Goal: Information Seeking & Learning: Learn about a topic

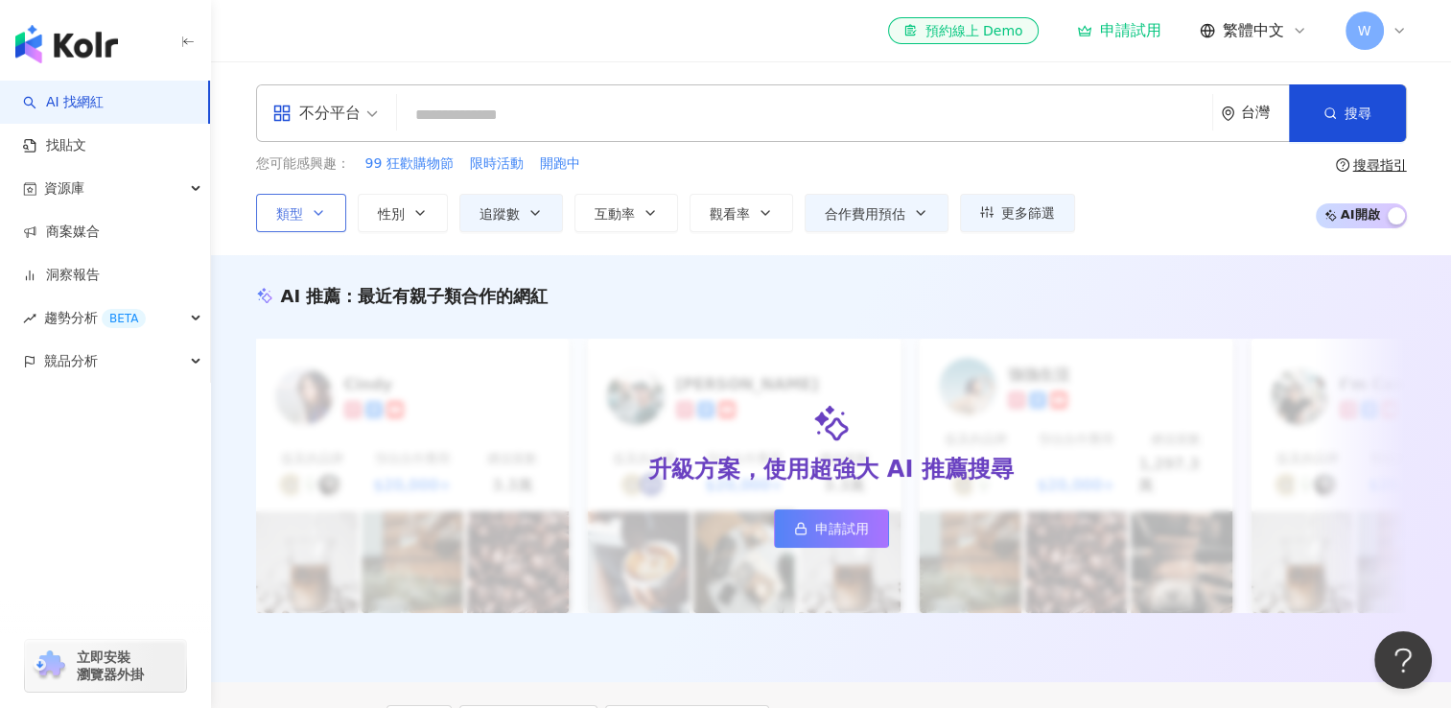
click at [326, 210] on button "類型" at bounding box center [301, 213] width 90 height 38
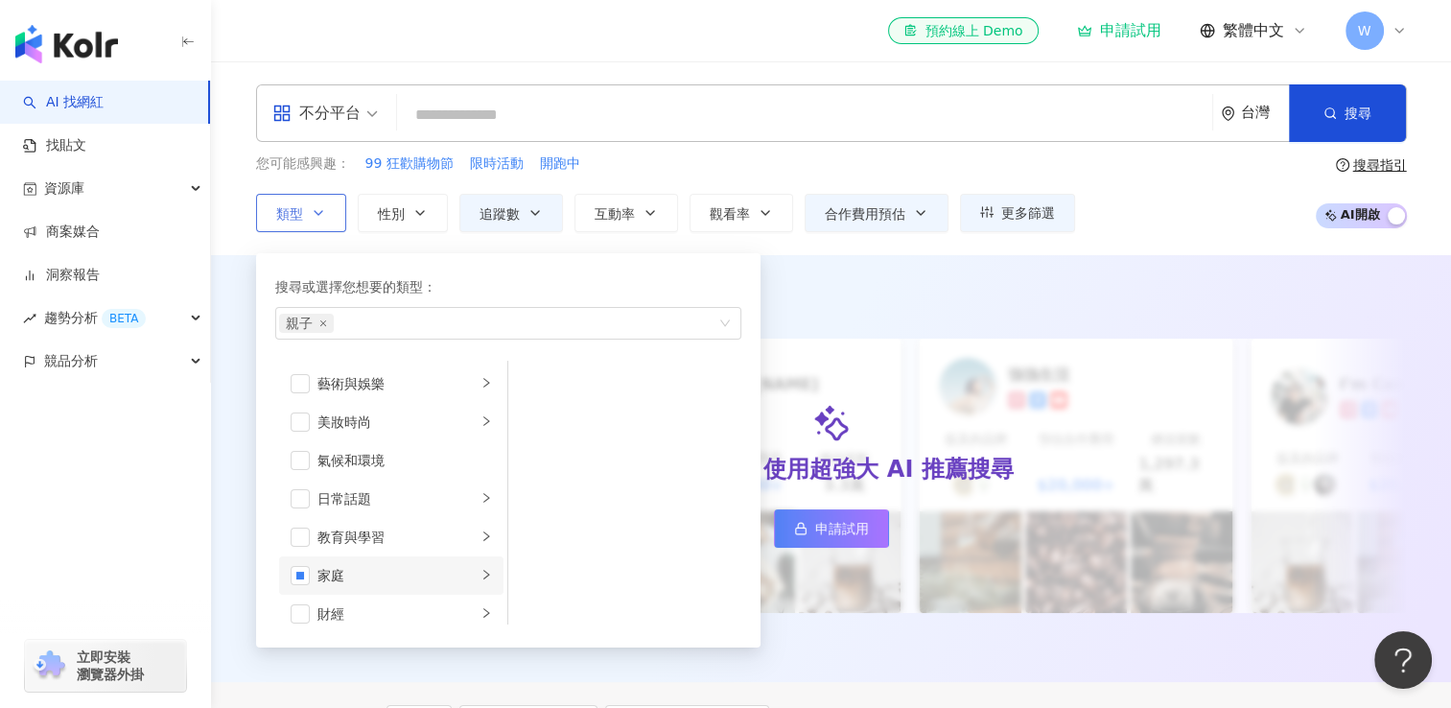
click at [437, 579] on div "家庭" at bounding box center [396, 575] width 159 height 21
click at [532, 379] on span "button" at bounding box center [533, 383] width 19 height 19
click at [534, 412] on span "button" at bounding box center [533, 421] width 19 height 19
click at [830, 285] on div "AI 推薦 ： 最近有親子類合作的網紅" at bounding box center [831, 296] width 1151 height 24
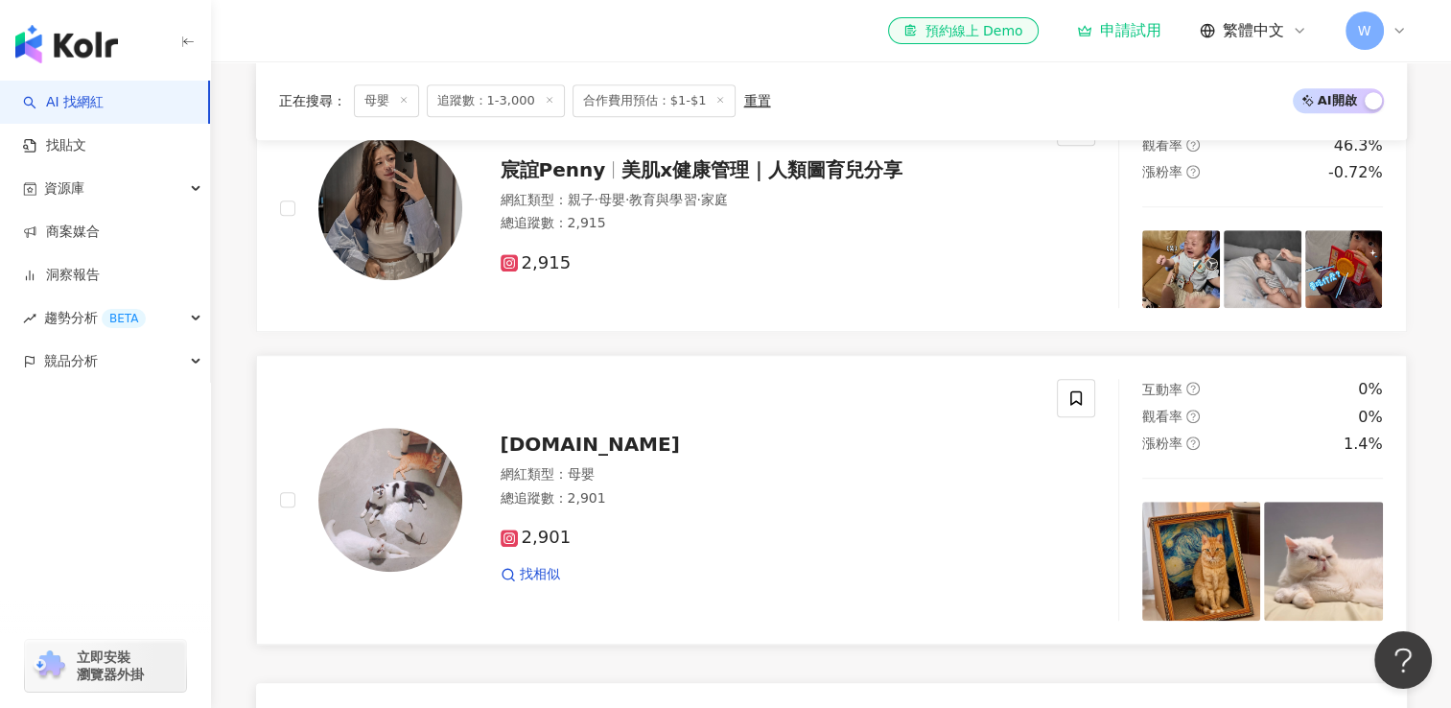
scroll to position [959, 0]
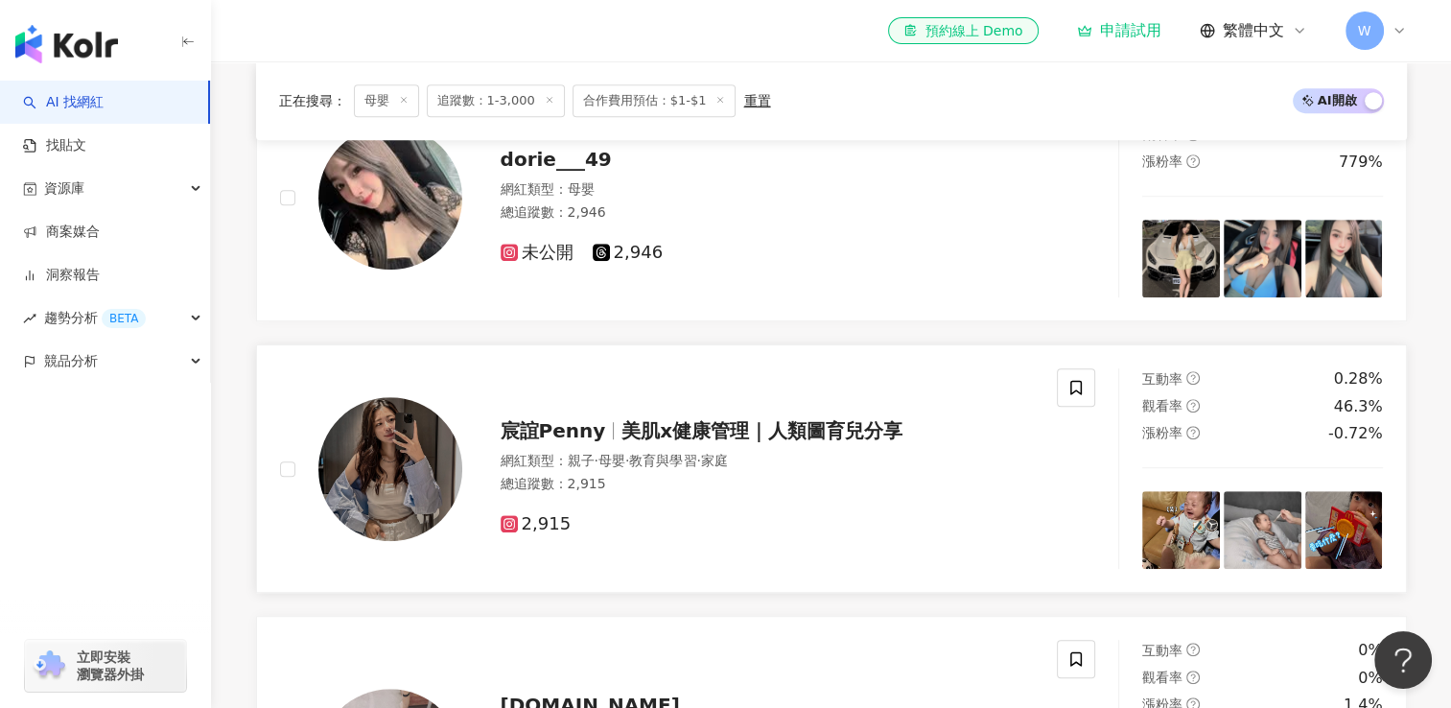
click at [412, 479] on img at bounding box center [390, 469] width 144 height 144
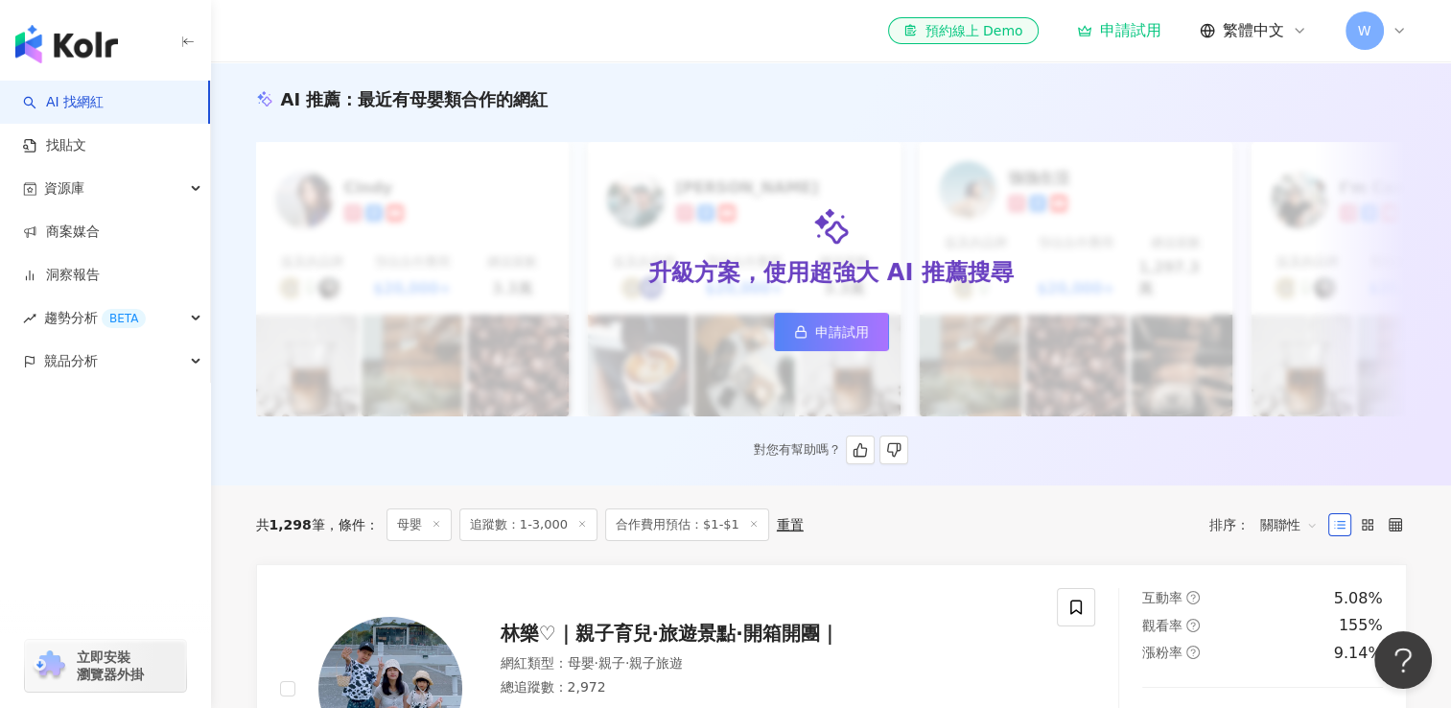
scroll to position [0, 0]
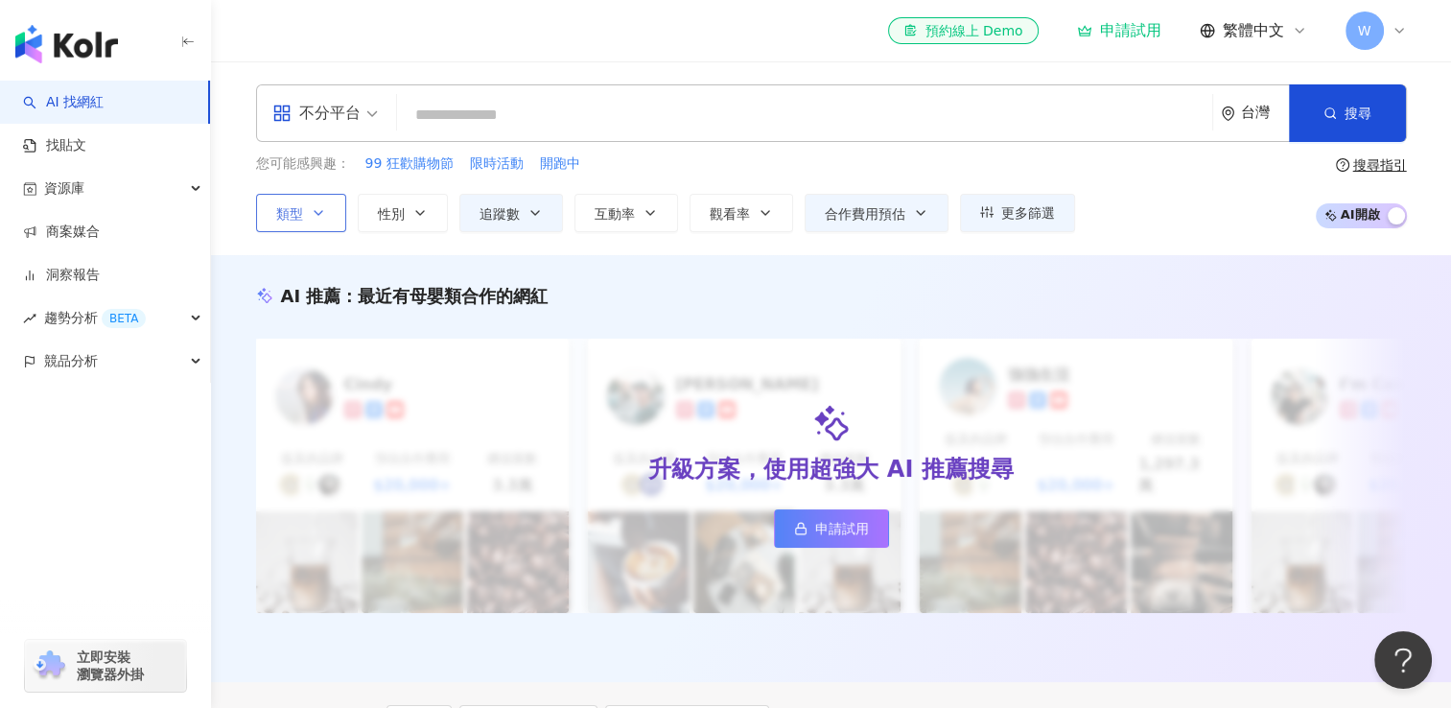
click at [319, 223] on button "類型" at bounding box center [301, 213] width 90 height 38
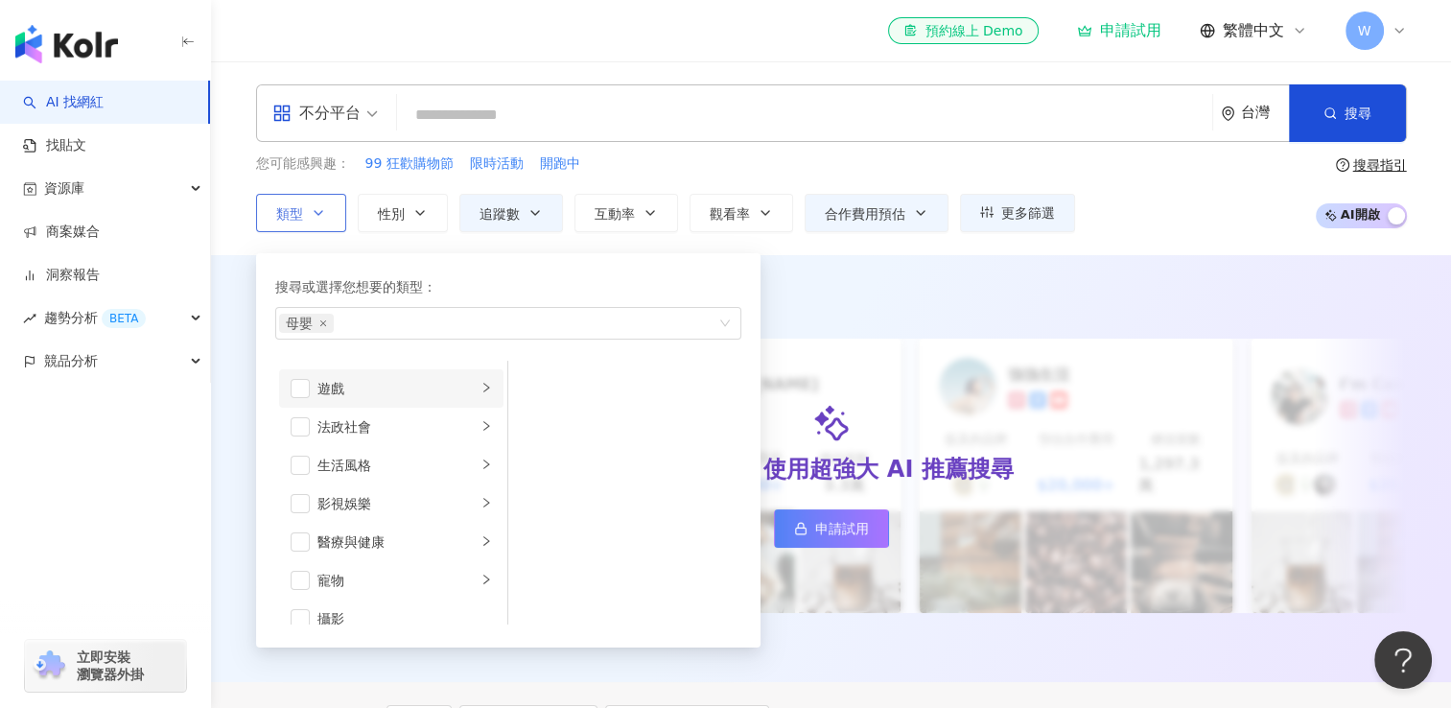
scroll to position [384, 0]
click at [438, 435] on li "生活風格" at bounding box center [391, 422] width 224 height 38
click at [420, 527] on div "寵物" at bounding box center [396, 537] width 159 height 21
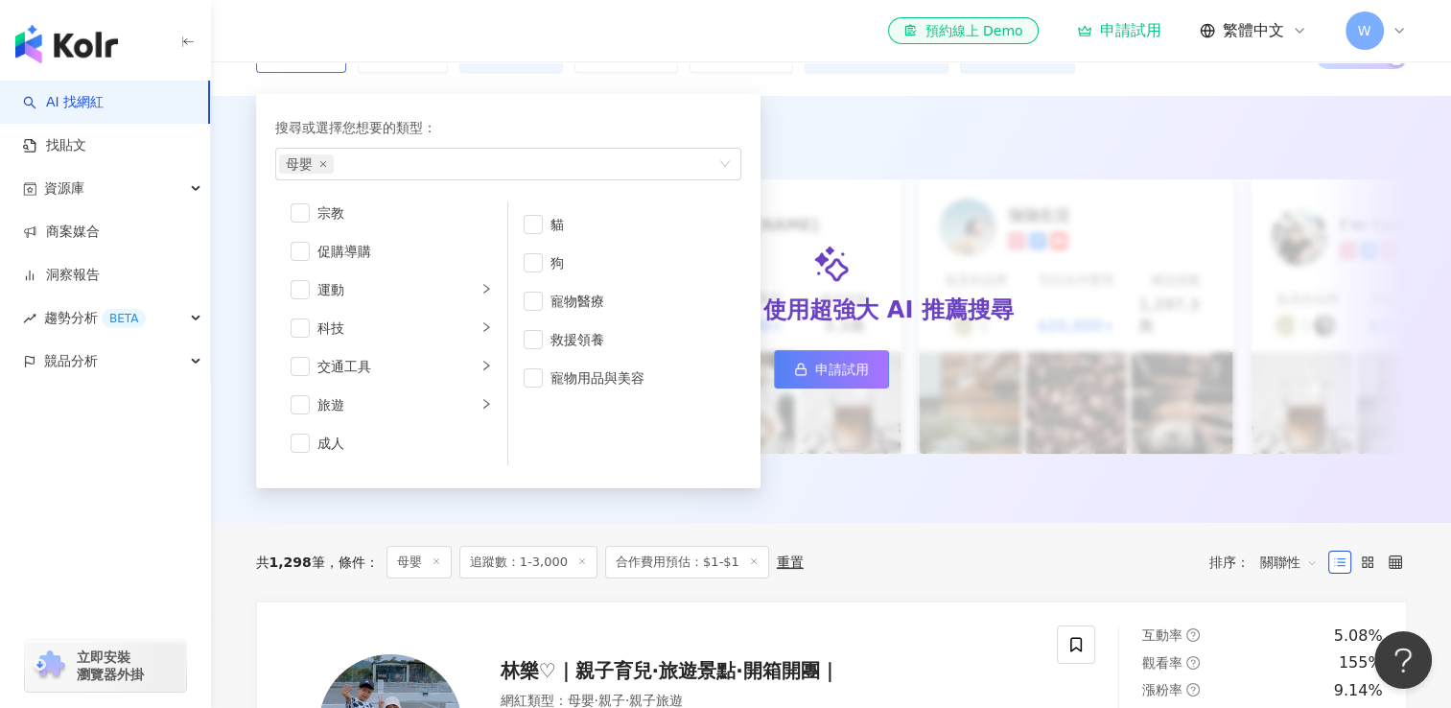
scroll to position [192, 0]
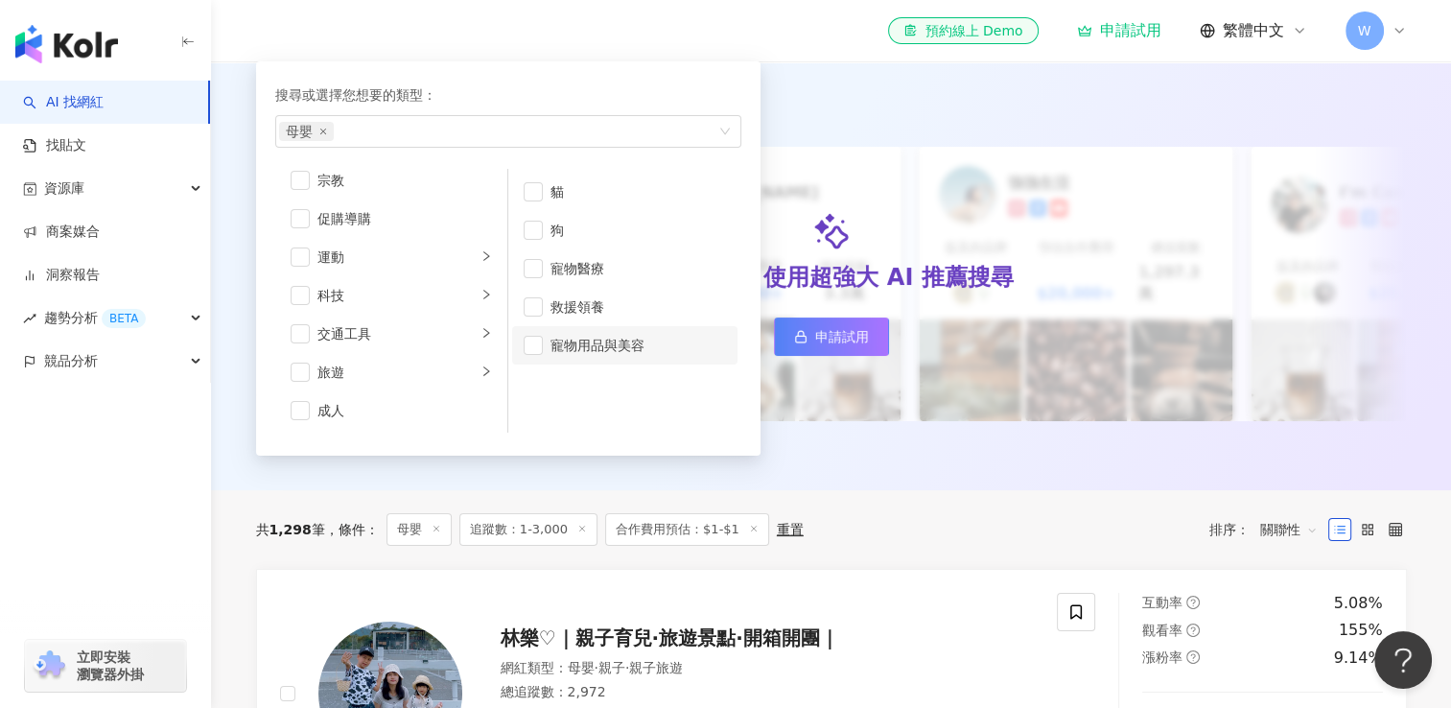
click at [581, 353] on div "寵物用品與美容" at bounding box center [639, 345] width 176 height 21
click at [320, 130] on icon "close" at bounding box center [323, 132] width 8 height 8
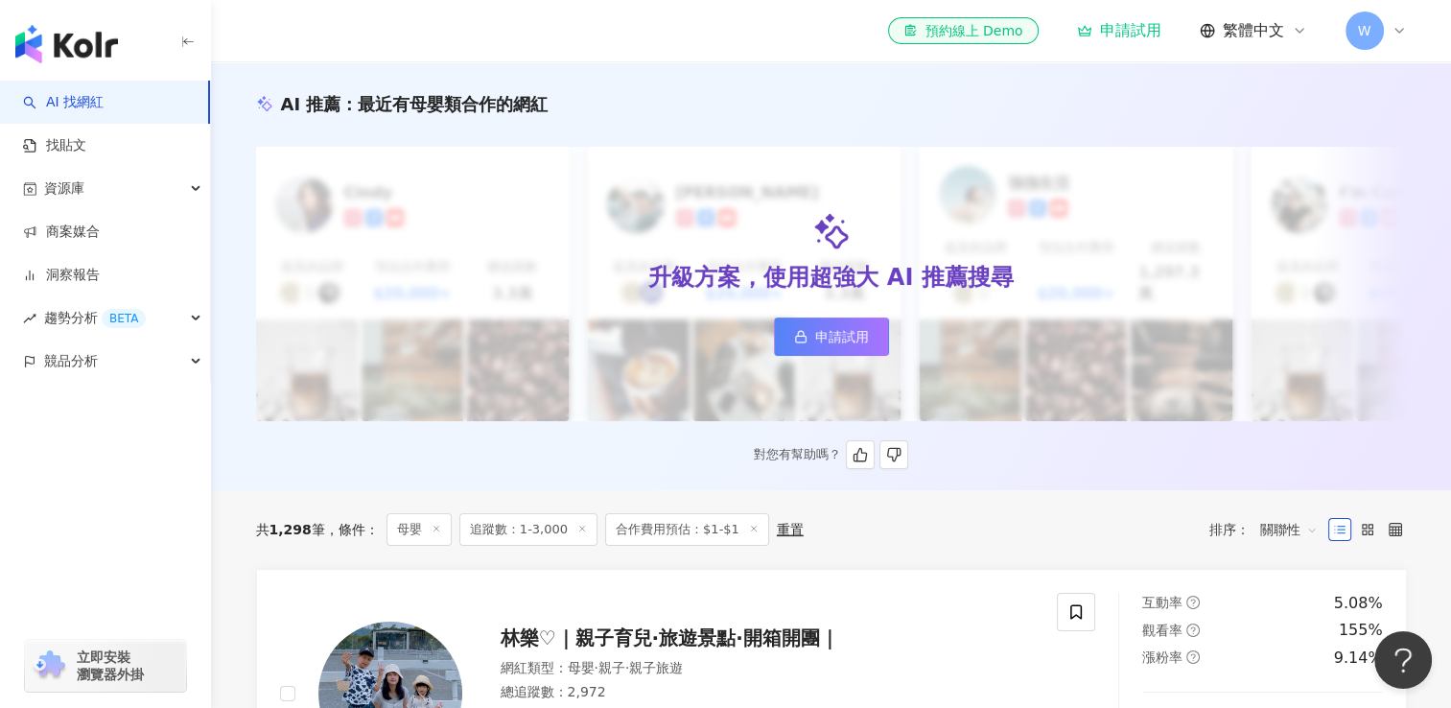
click at [837, 132] on div "AI 推薦 ： 最近有母嬰類合作的網紅 升級方案，使用超強大 AI 推薦搜尋 申請試用 Cindy 提及的品牌 預估合作費用 $20,000+ 總追蹤數 3.…" at bounding box center [832, 280] width 1228 height 377
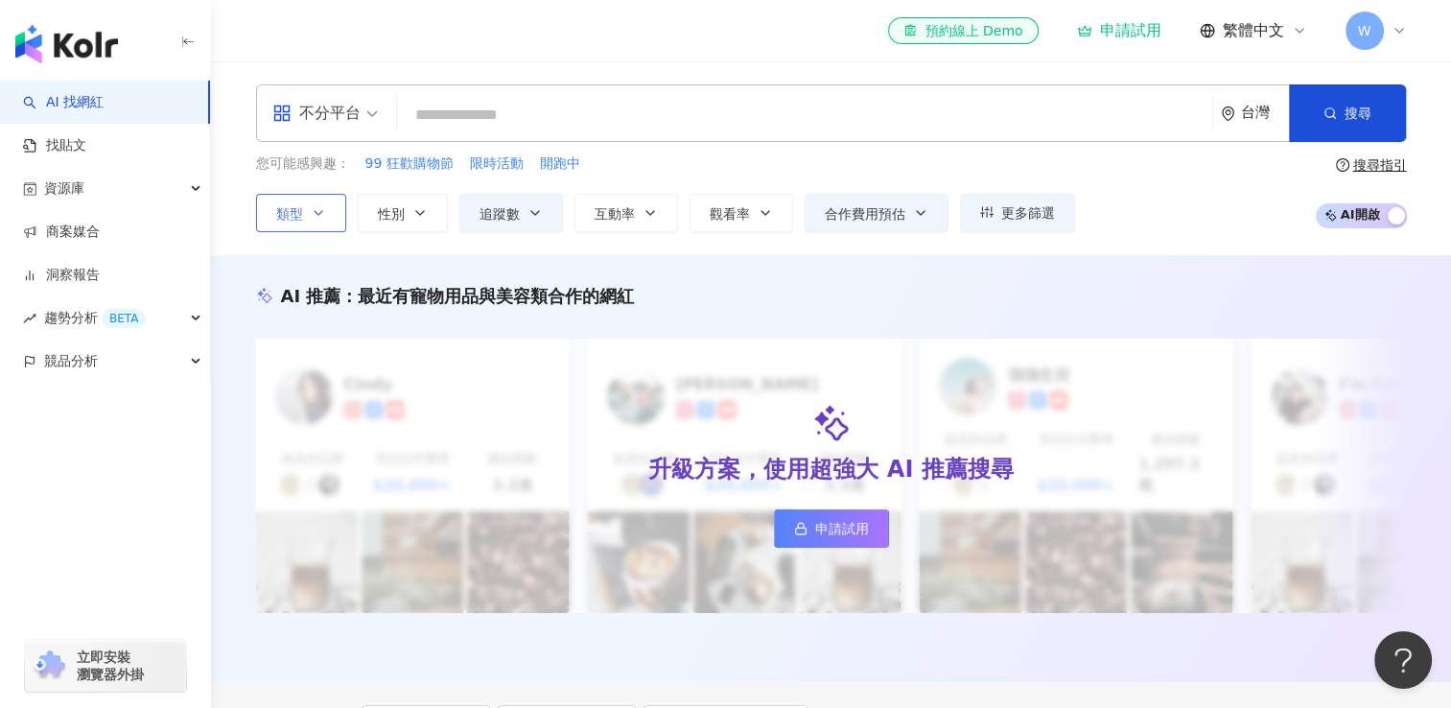
click at [1400, 29] on icon at bounding box center [1399, 31] width 8 height 4
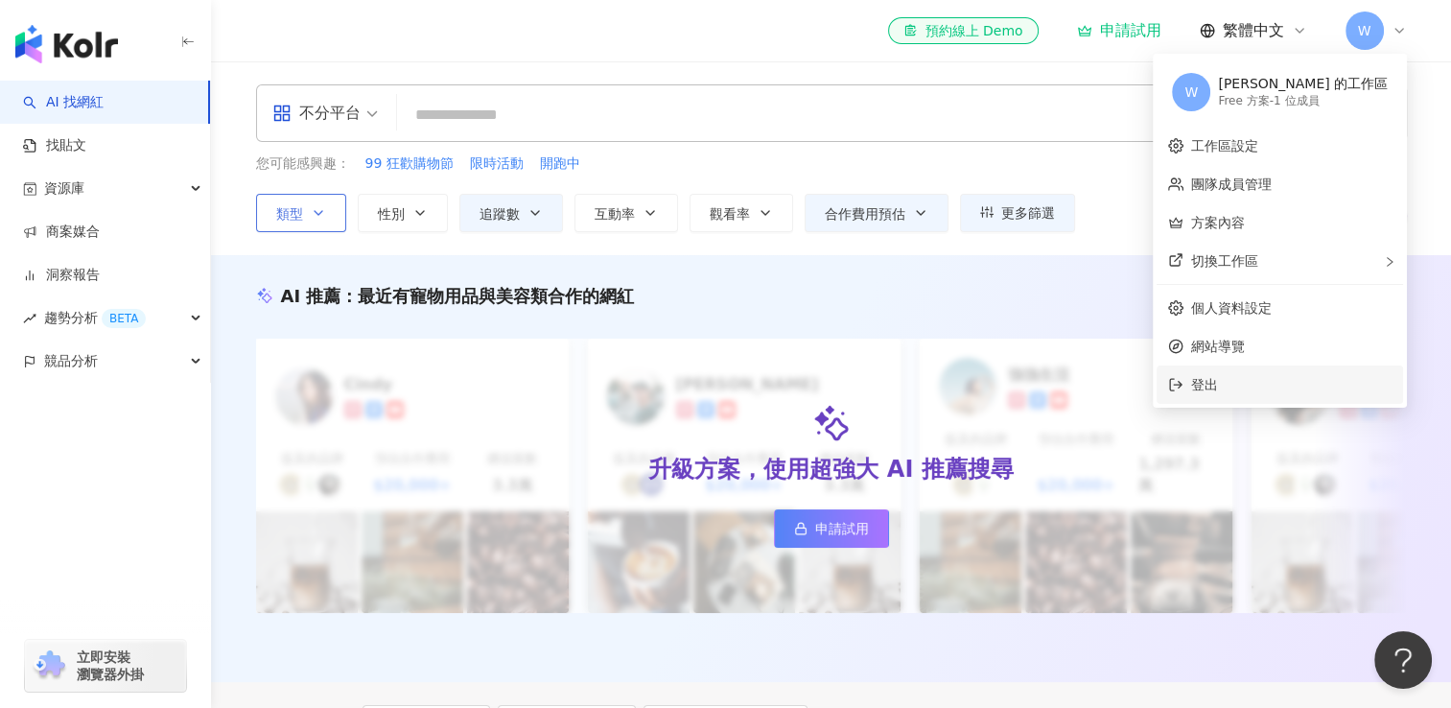
click at [1289, 393] on span "登出" at bounding box center [1291, 384] width 200 height 21
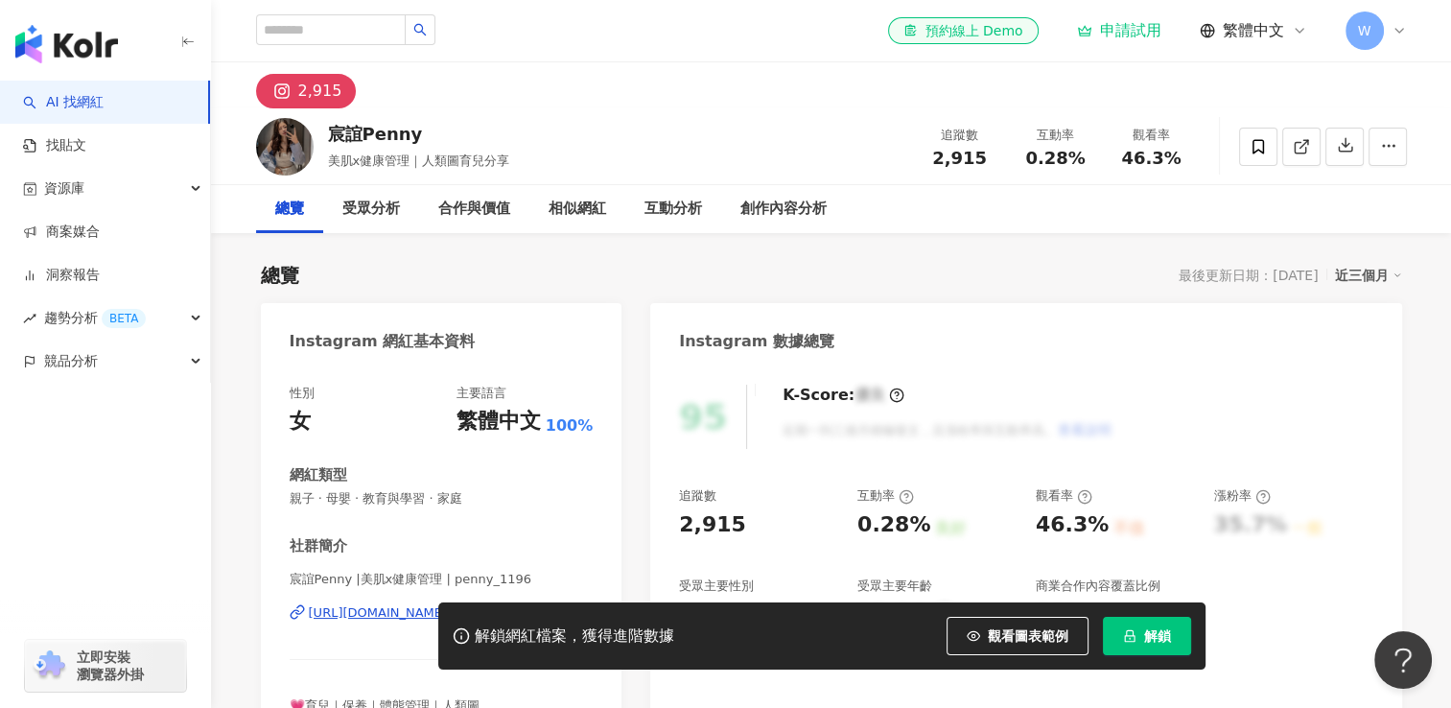
scroll to position [192, 0]
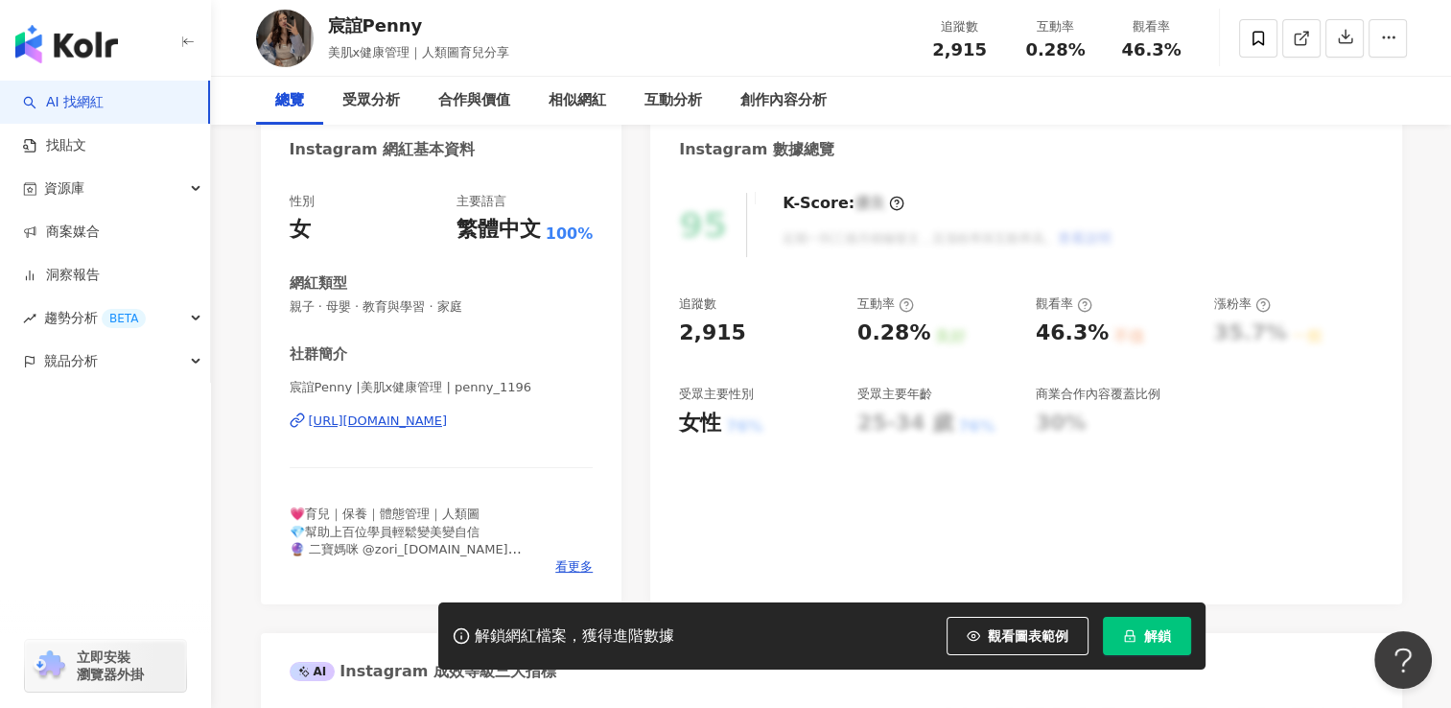
click at [448, 417] on div "https://www.instagram.com/penny_1196/" at bounding box center [378, 420] width 139 height 17
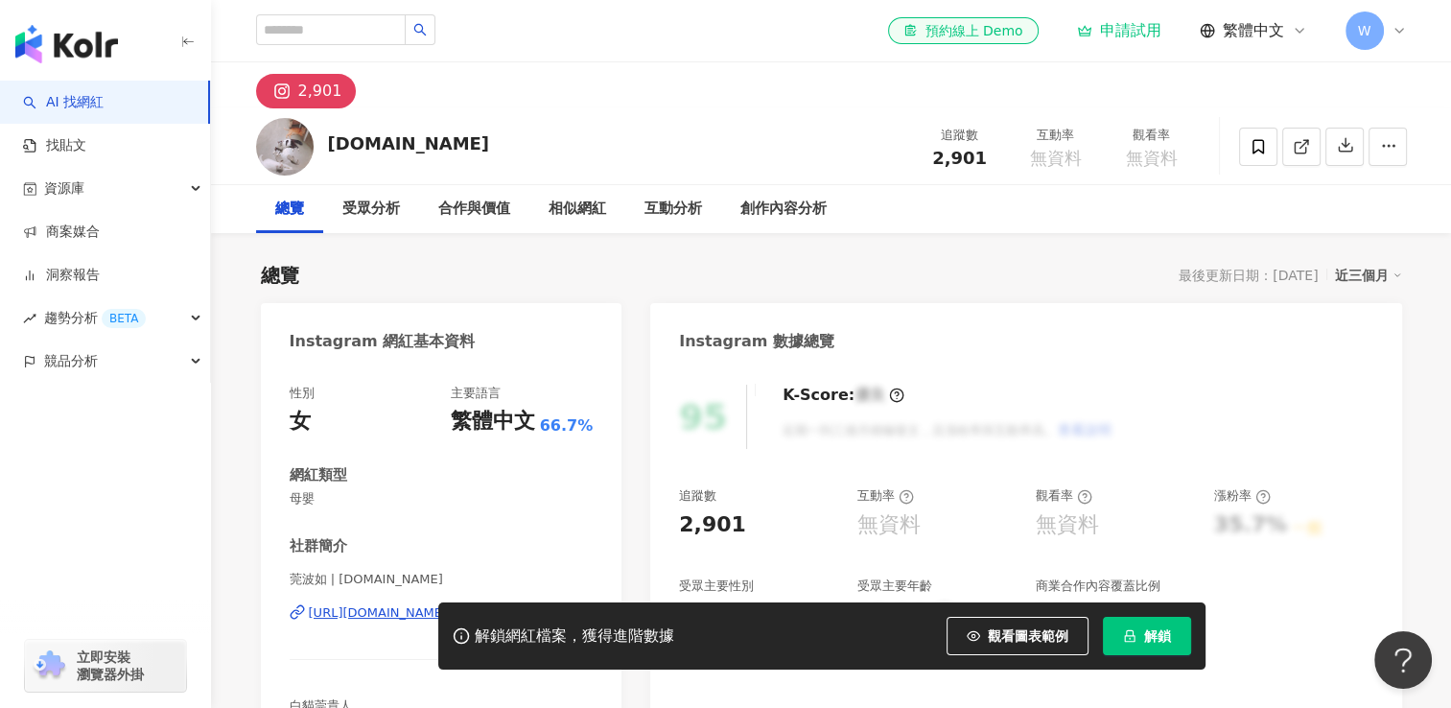
scroll to position [192, 0]
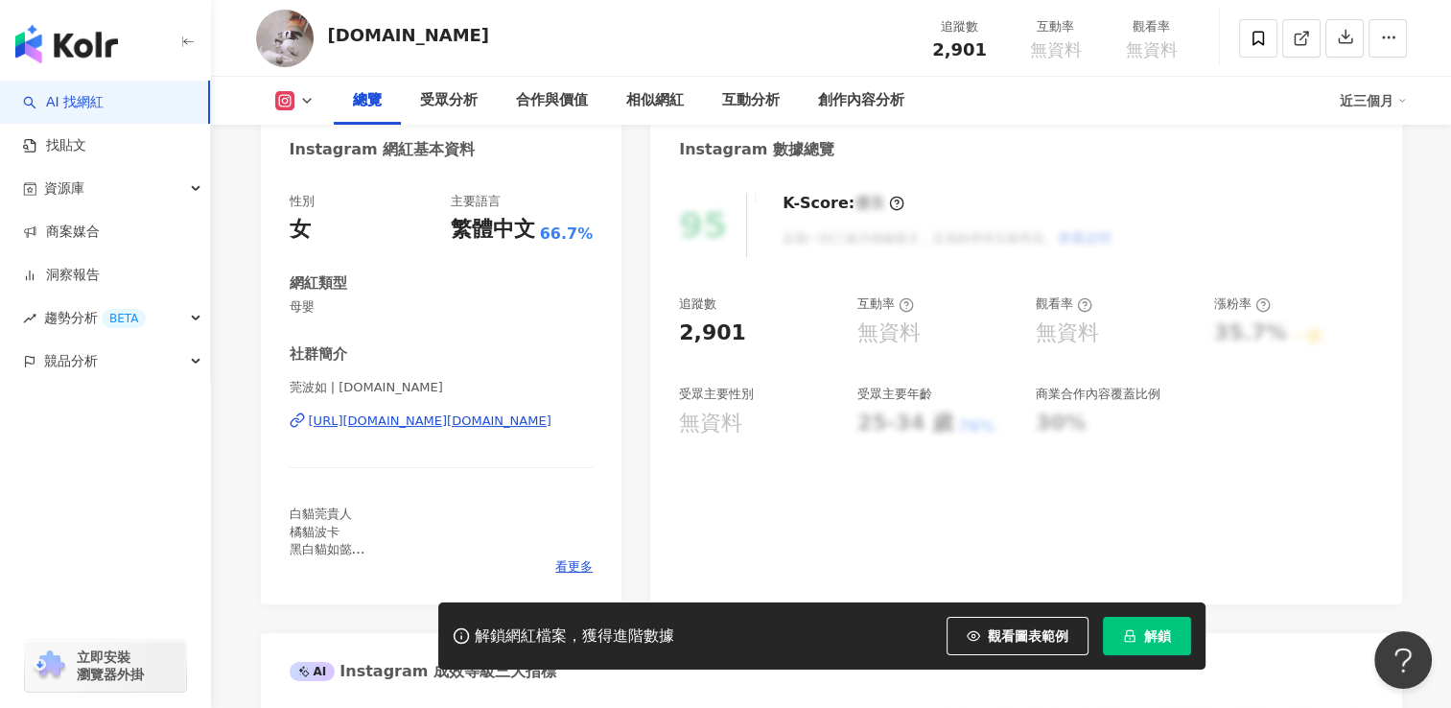
click at [457, 423] on div "[URL][DOMAIN_NAME][DOMAIN_NAME]" at bounding box center [430, 420] width 243 height 17
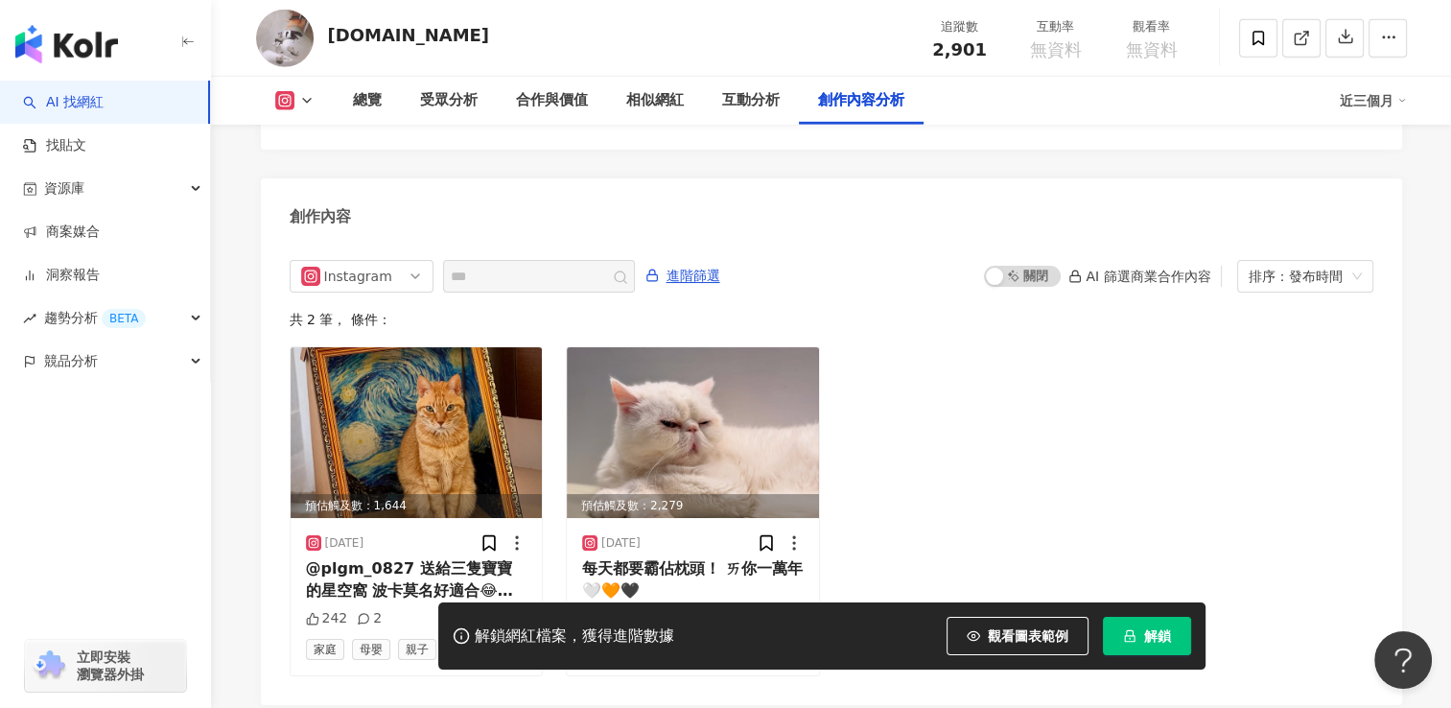
scroll to position [5655, 0]
